Goal: Task Accomplishment & Management: Manage account settings

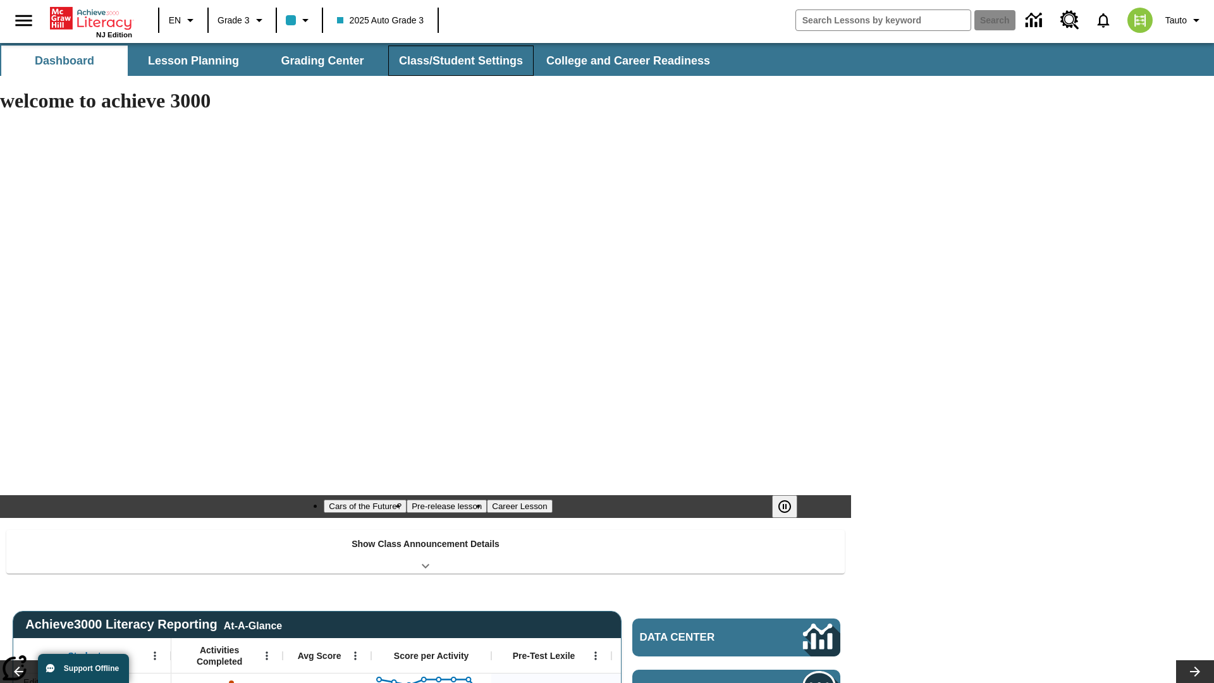
click at [459, 61] on button "Class/Student Settings" at bounding box center [460, 61] width 145 height 30
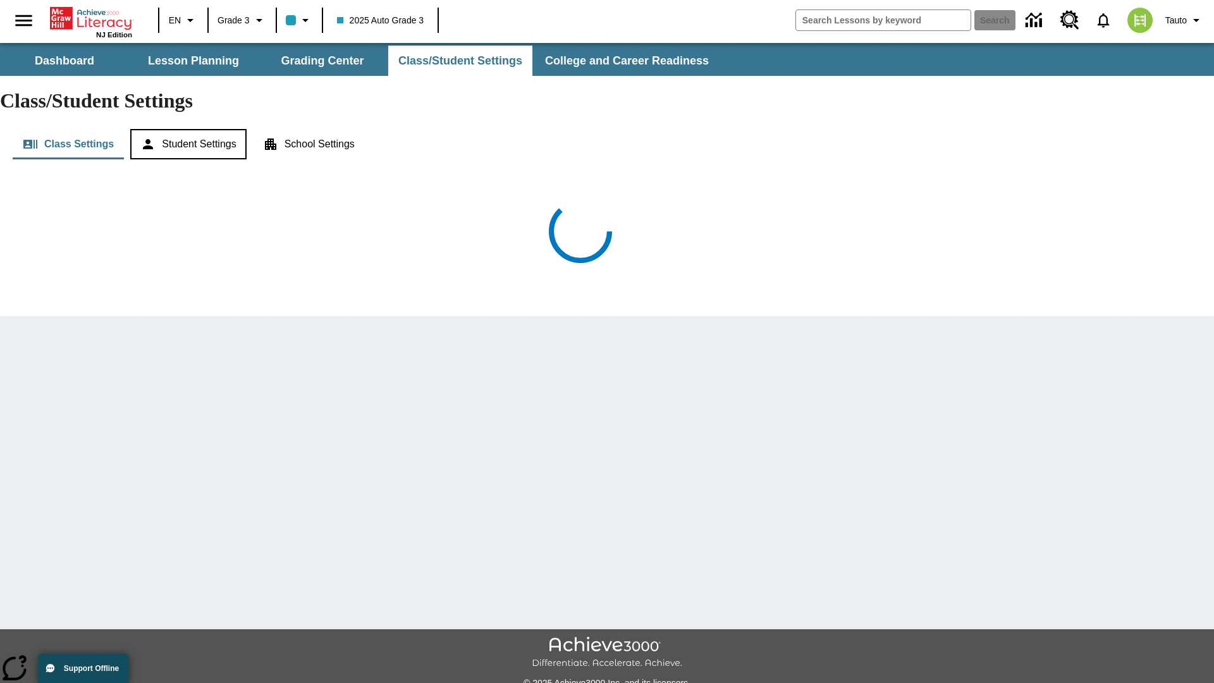
click at [190, 129] on button "Student Settings" at bounding box center [188, 144] width 116 height 30
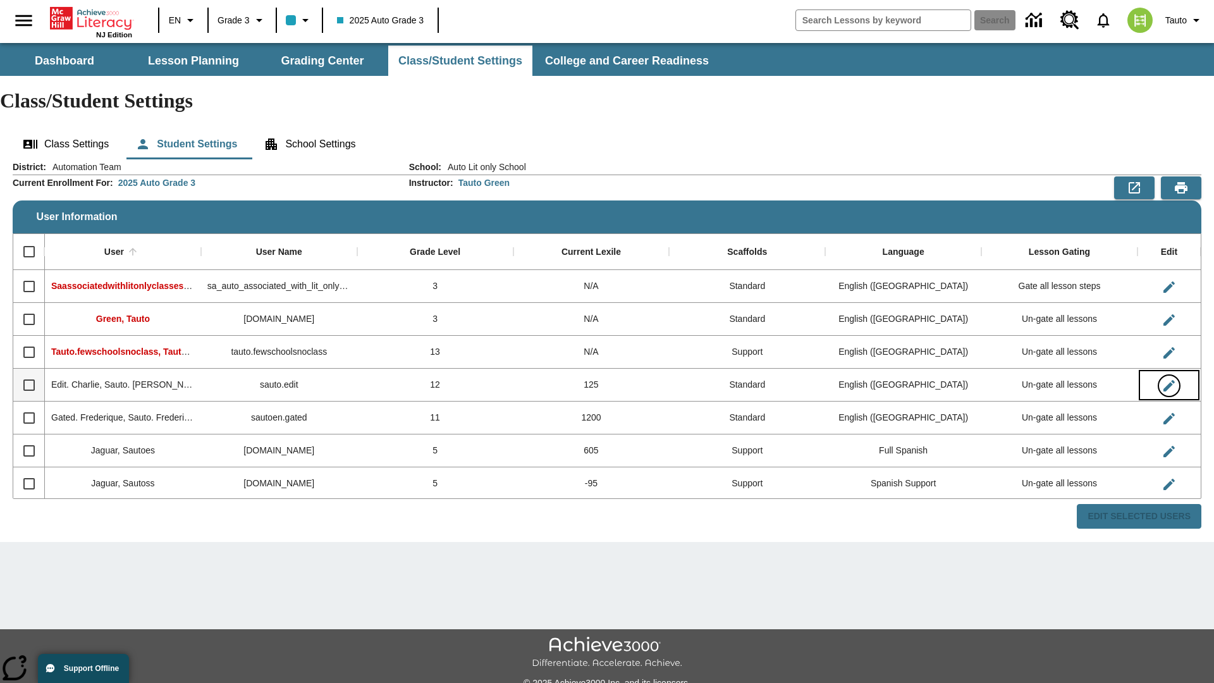
click at [1168, 380] on icon "Edit User" at bounding box center [1168, 385] width 11 height 11
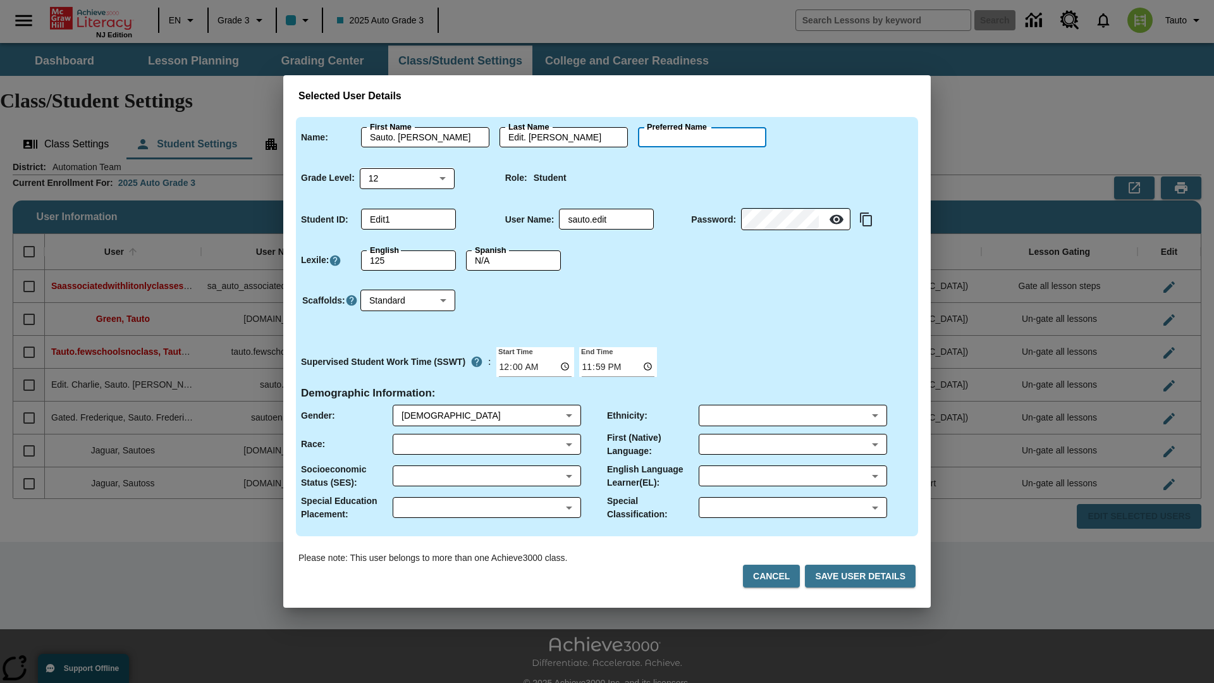
type input "[PERSON_NAME]"
click at [776, 576] on button "Cancel" at bounding box center [771, 576] width 57 height 23
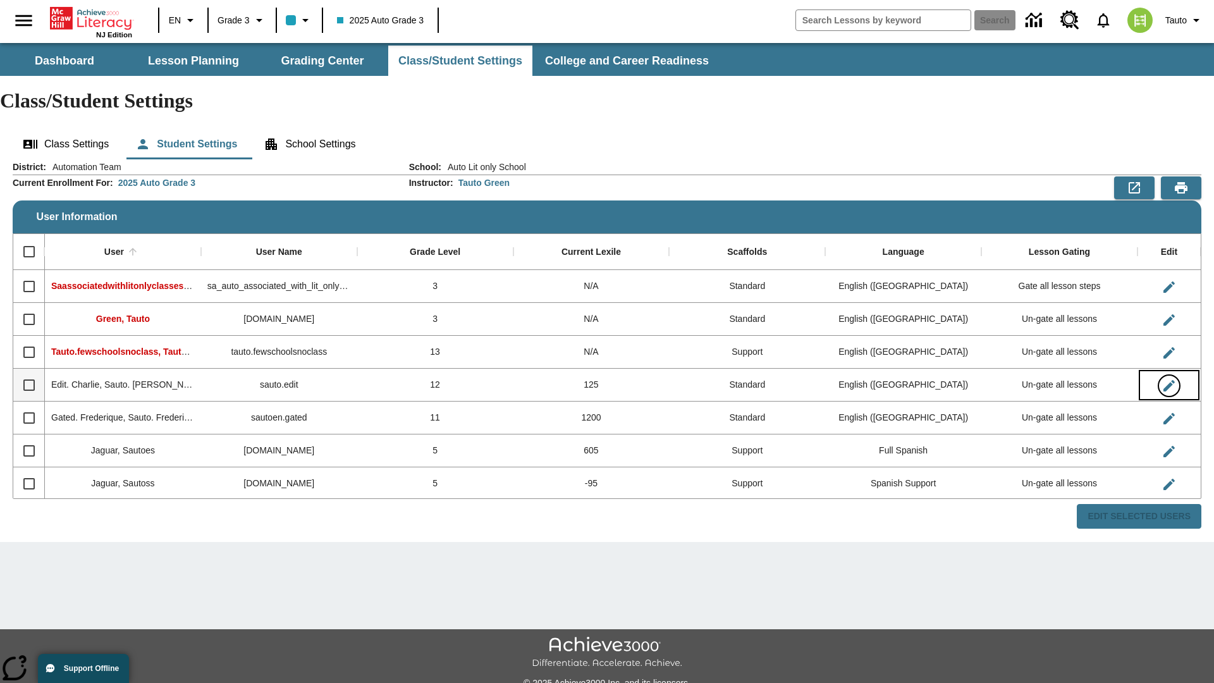
click at [1168, 380] on icon "Edit User" at bounding box center [1168, 385] width 11 height 11
